Goal: Task Accomplishment & Management: Use online tool/utility

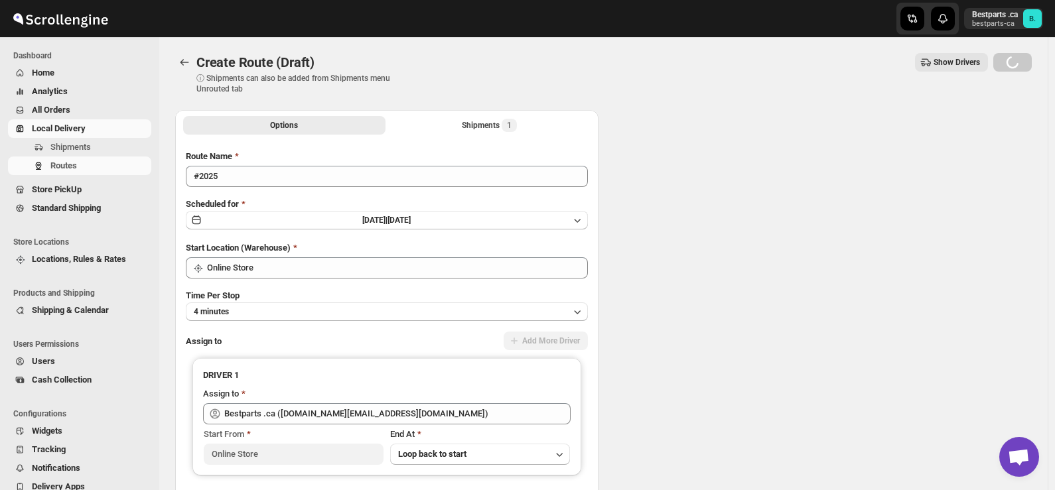
scroll to position [1745, 0]
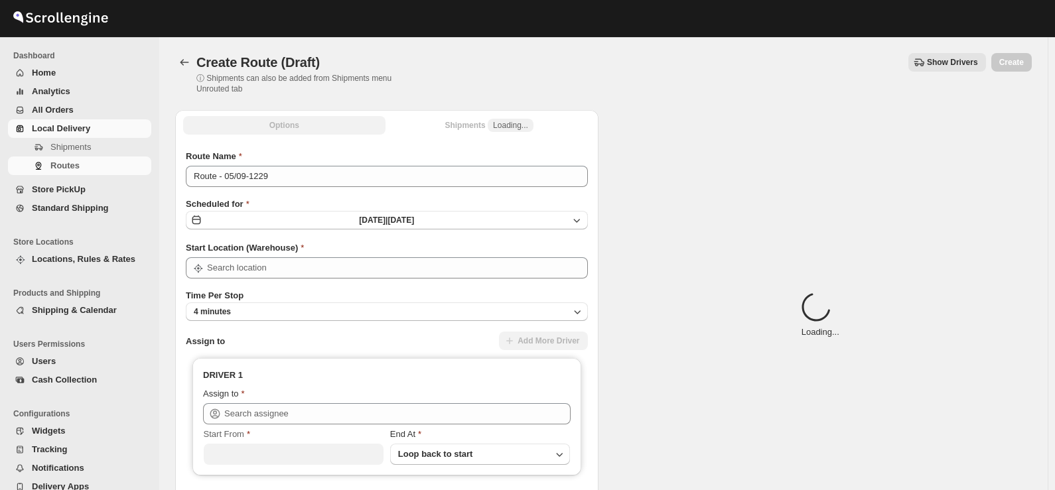
type input "Online Store"
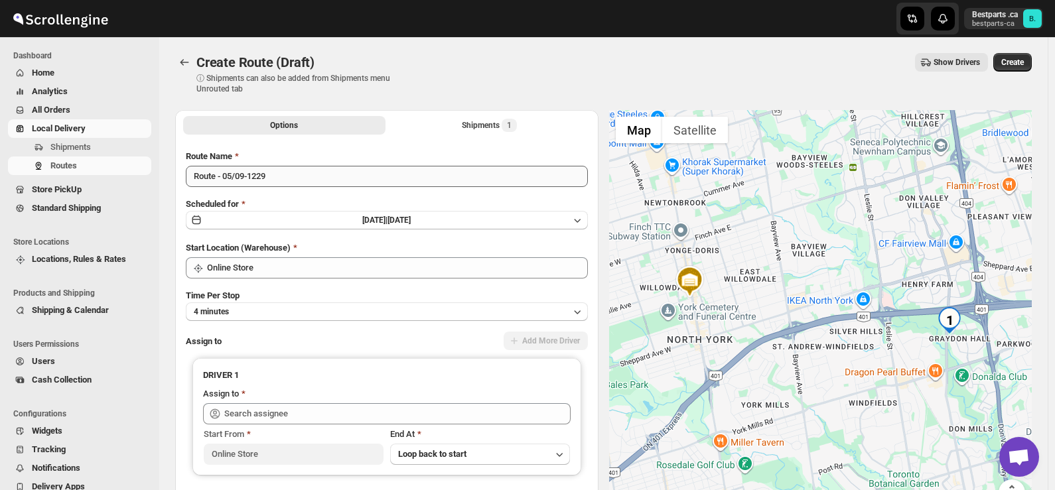
scroll to position [1744, 0]
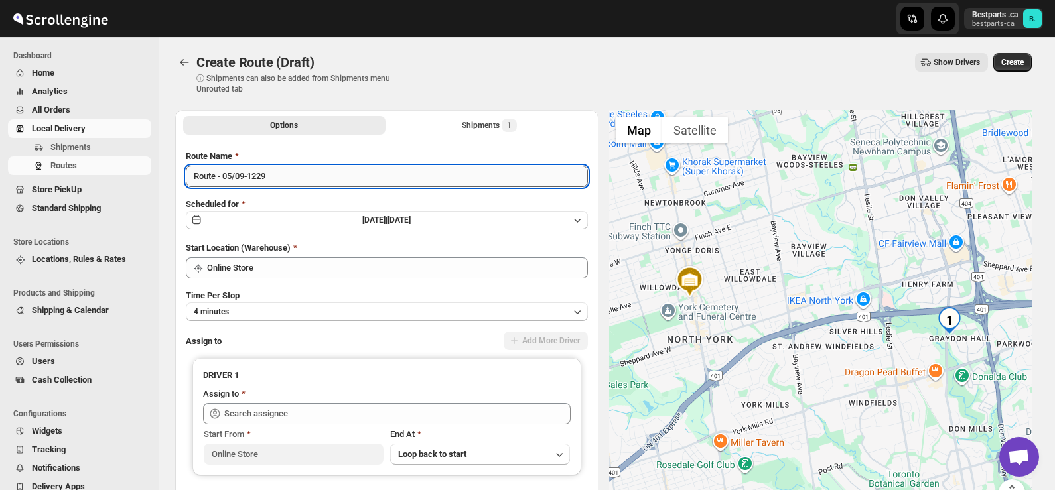
click at [300, 175] on input "Route - 05/09-1229" at bounding box center [387, 176] width 402 height 21
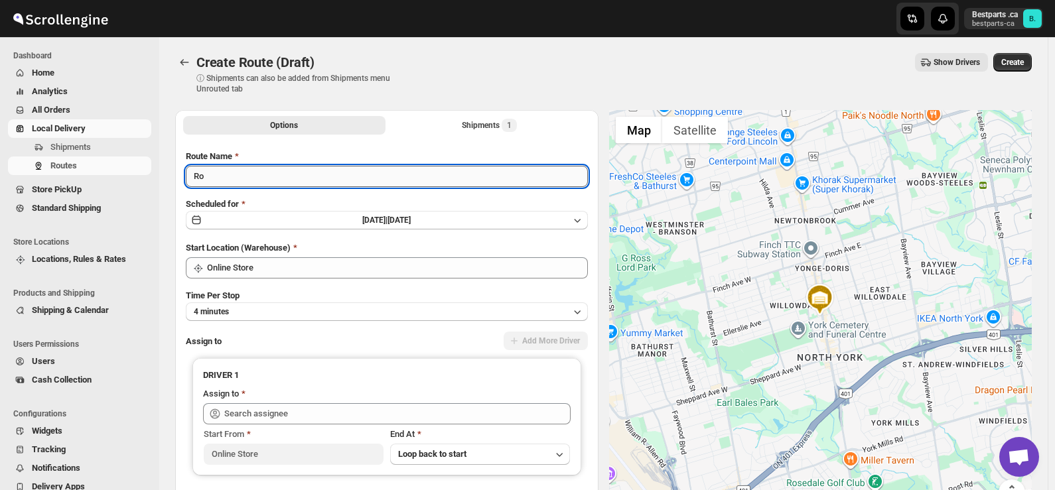
type input "R"
type input "2025"
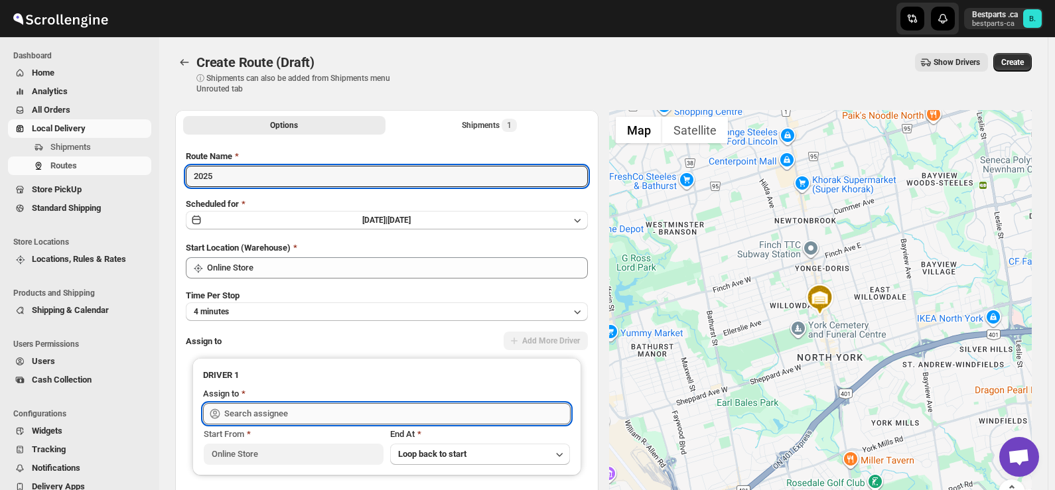
click at [340, 421] on input "text" at bounding box center [397, 413] width 346 height 21
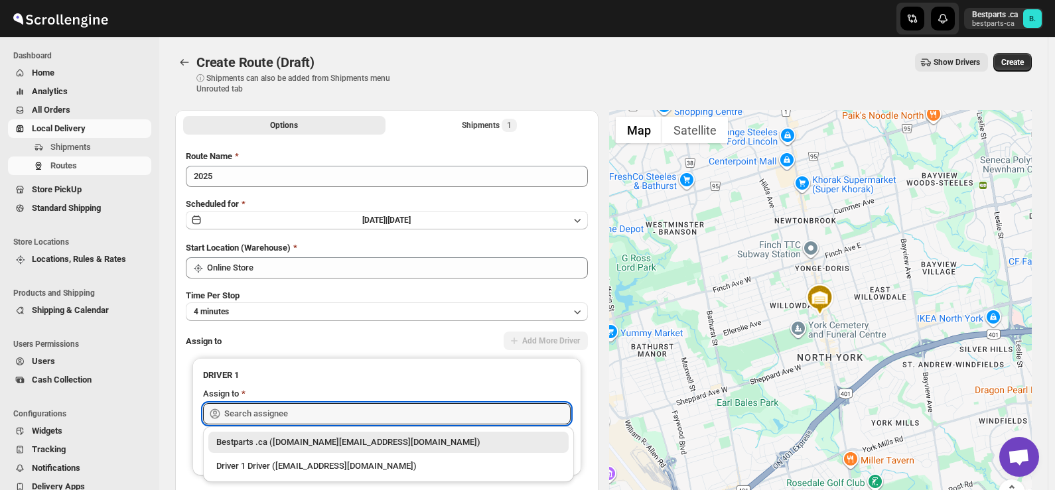
click at [344, 442] on div "Bestparts .ca ([DOMAIN_NAME][EMAIL_ADDRESS][DOMAIN_NAME])" at bounding box center [388, 442] width 344 height 13
type input "Bestparts .ca ([DOMAIN_NAME][EMAIL_ADDRESS][DOMAIN_NAME])"
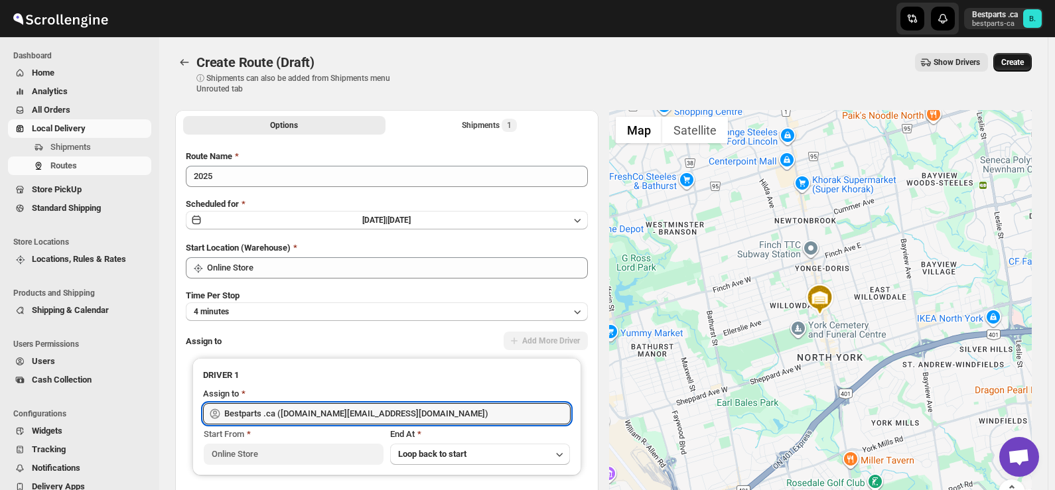
click at [1015, 58] on span "Create" at bounding box center [1012, 62] width 23 height 11
